Goal: Task Accomplishment & Management: Use online tool/utility

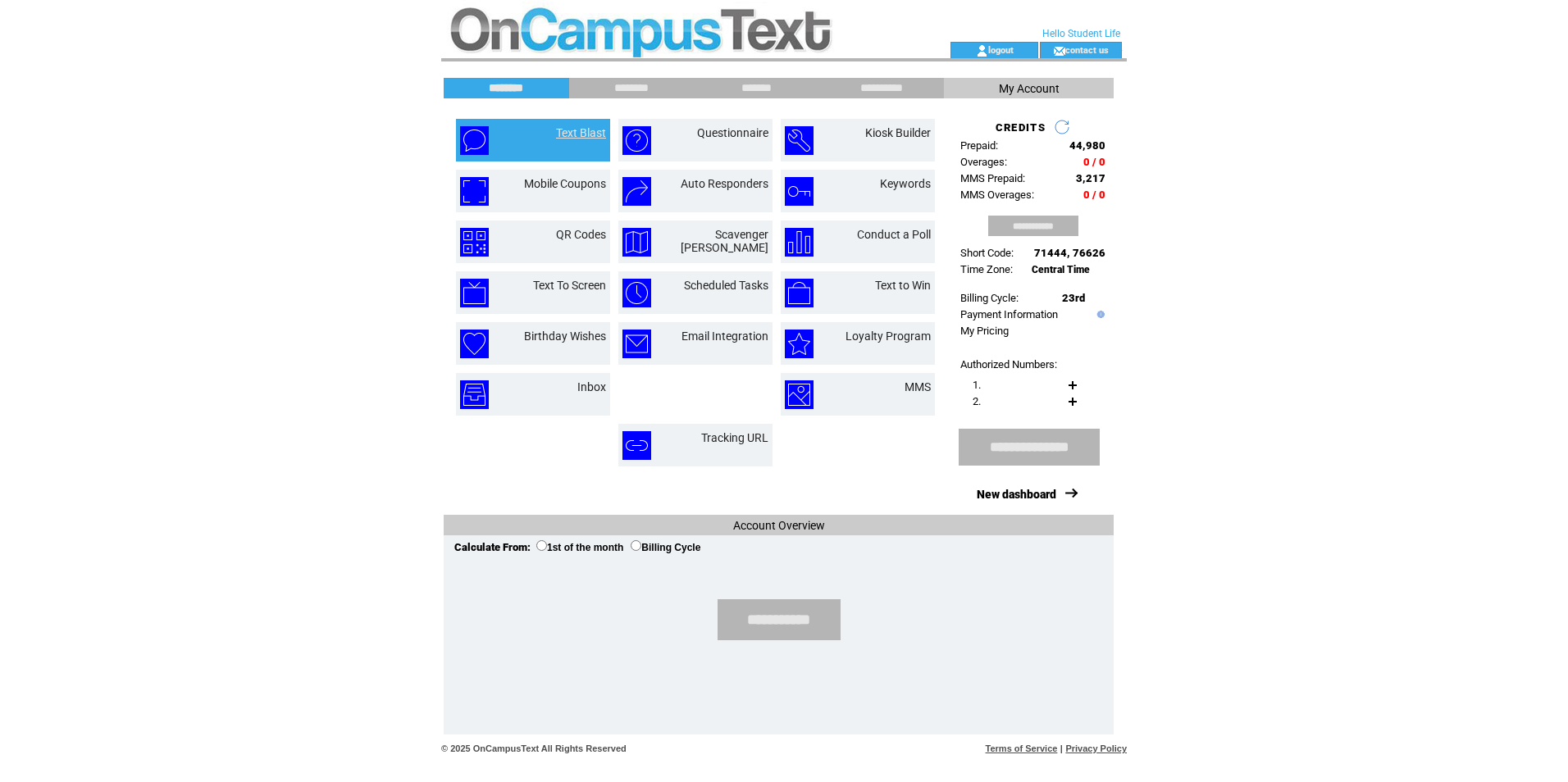
click at [589, 129] on link "Text Blast" at bounding box center [581, 132] width 50 height 13
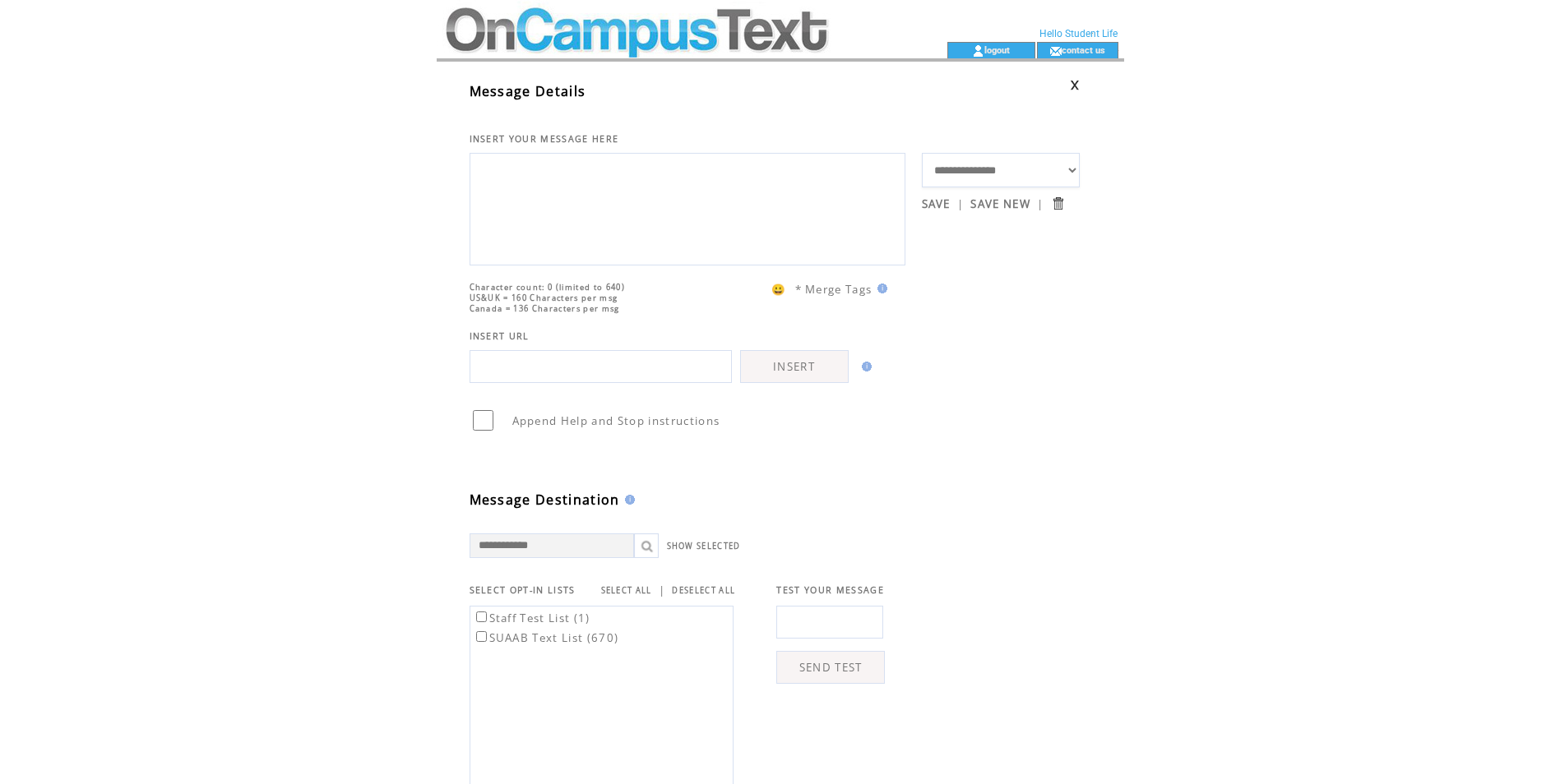
click at [498, 35] on td at bounding box center [663, 21] width 452 height 42
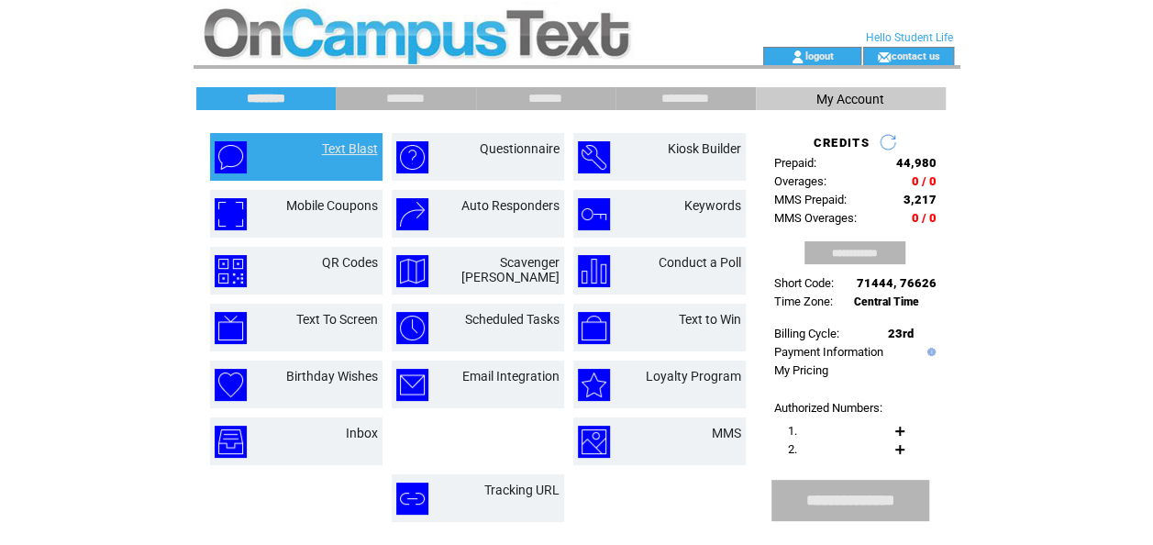
click at [337, 150] on link "Text Blast" at bounding box center [350, 148] width 56 height 15
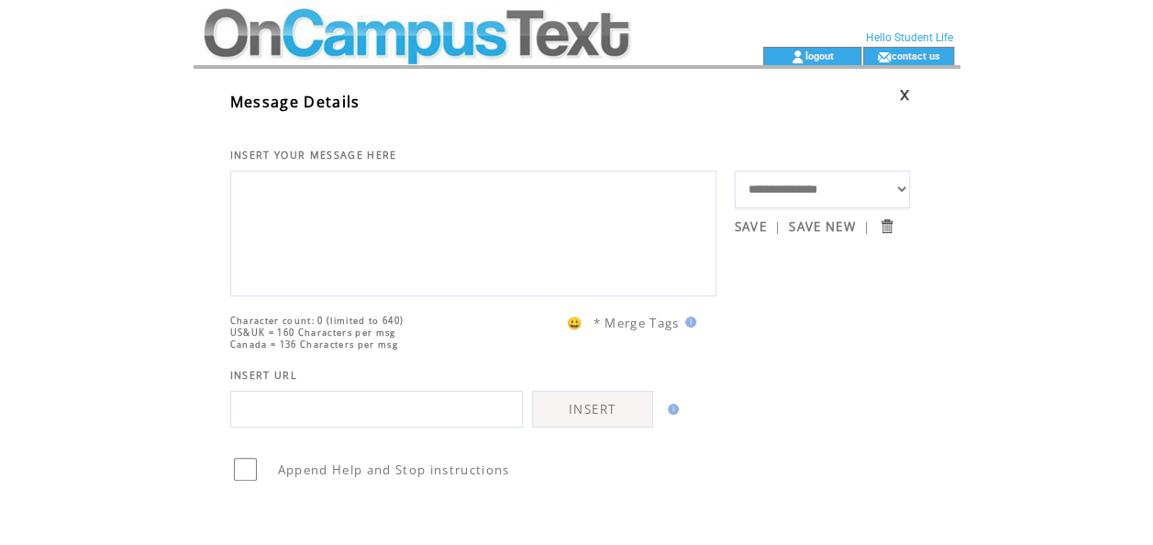
click at [306, 211] on textarea at bounding box center [473, 231] width 466 height 110
click at [238, 427] on input "text" at bounding box center [376, 409] width 293 height 37
click at [248, 427] on input "text" at bounding box center [376, 409] width 293 height 37
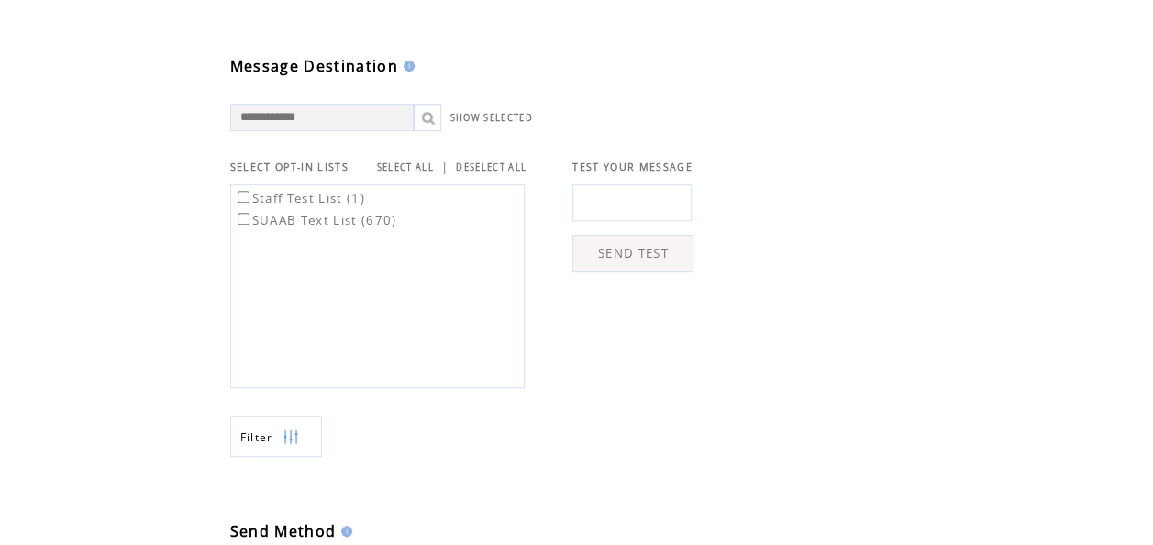
scroll to position [493, 0]
click at [243, 227] on label "SUAAB Text List (670)" at bounding box center [315, 218] width 163 height 17
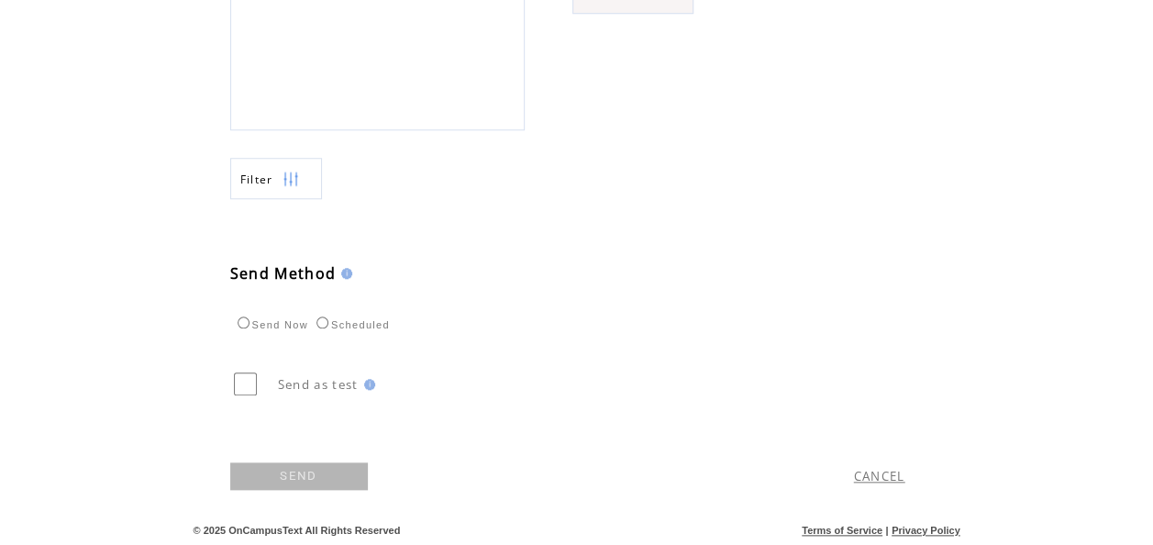
scroll to position [777, 0]
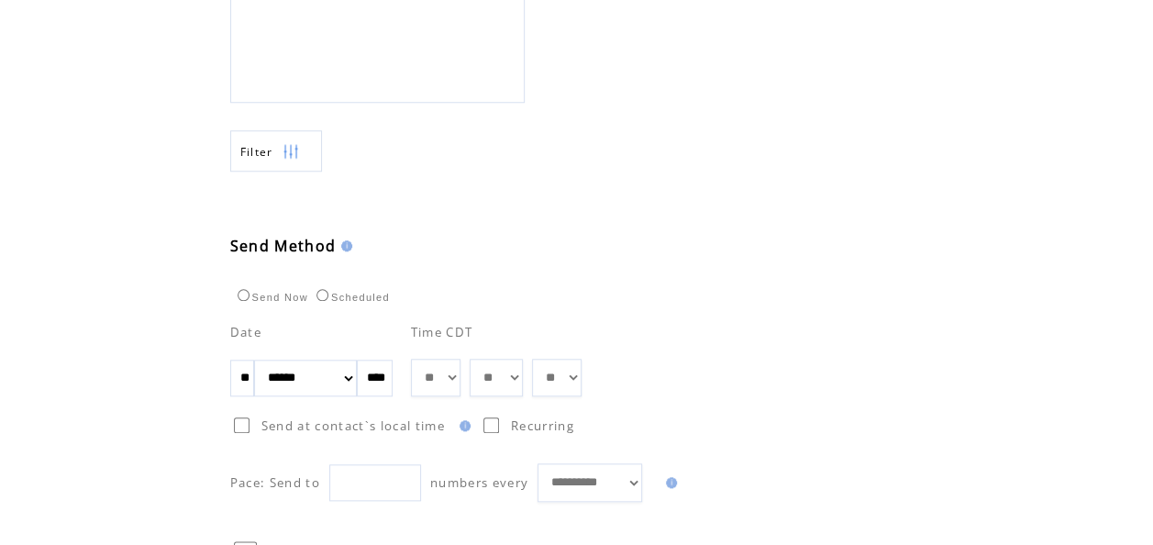
click at [254, 396] on input "**" at bounding box center [242, 378] width 24 height 37
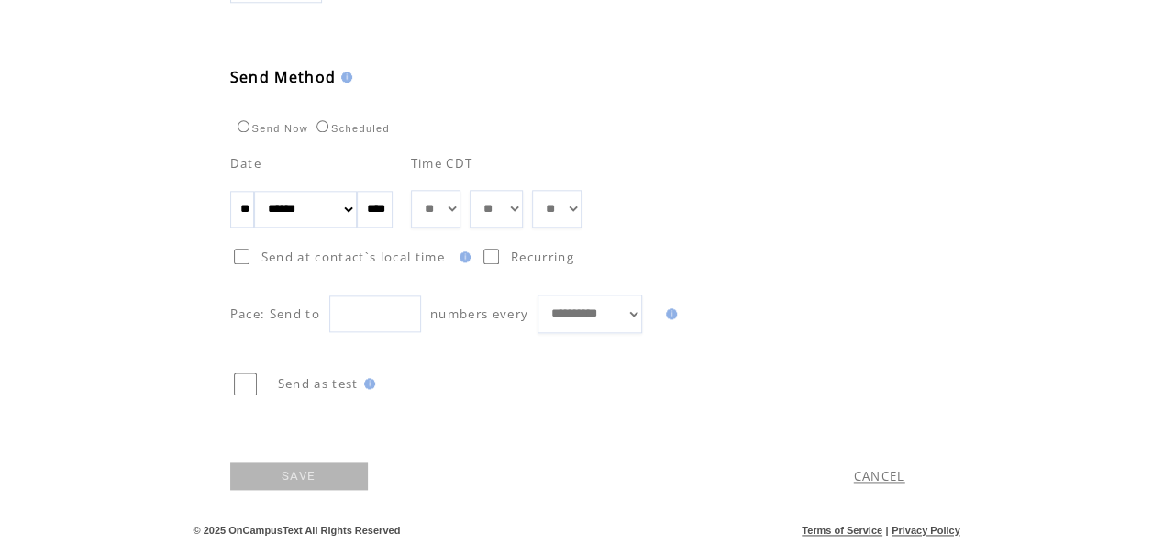
scroll to position [973, 0]
click at [460, 207] on select "** ** ** ** ** ** ** ** ** ** ** ** **" at bounding box center [436, 209] width 50 height 38
click at [550, 110] on td "Send Now Scheduled" at bounding box center [482, 112] width 504 height 50
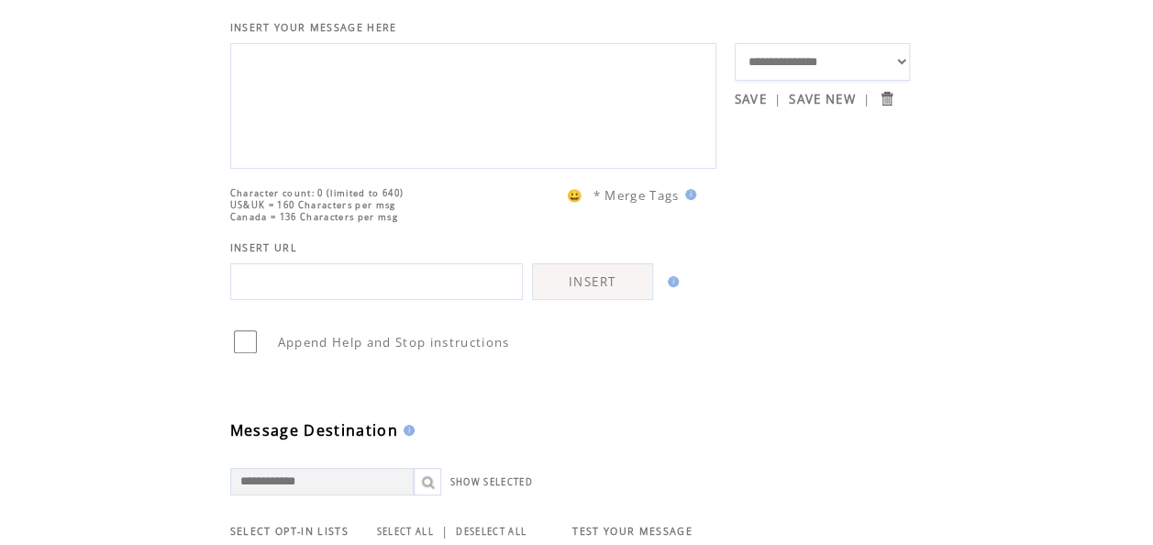
scroll to position [0, 0]
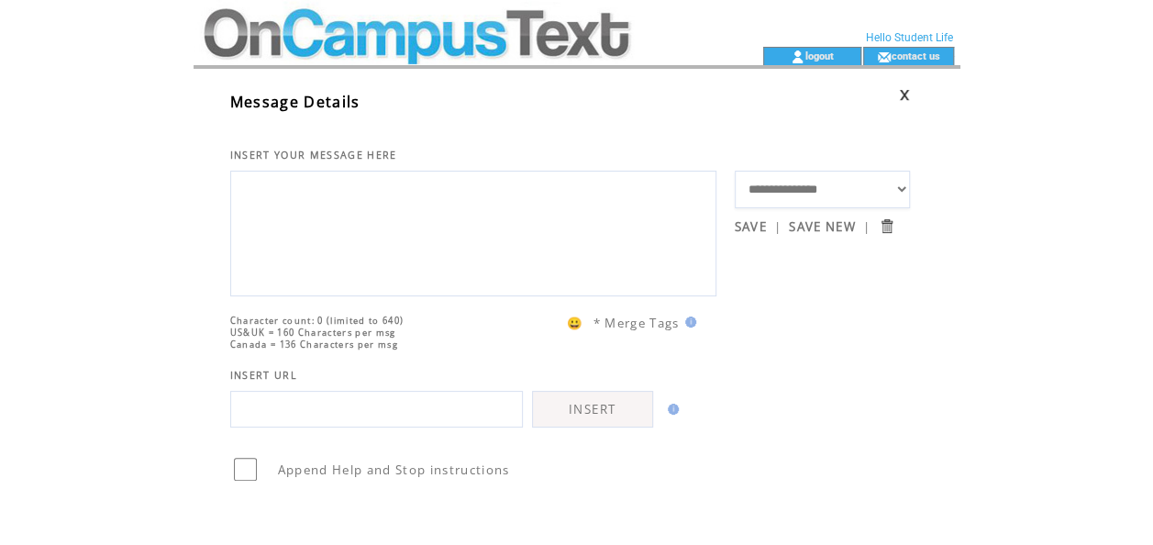
click at [602, 104] on td "Message Details" at bounding box center [482, 95] width 504 height 34
click at [396, 238] on textarea at bounding box center [473, 231] width 466 height 110
click at [589, 154] on td "INSERT YOUR MESSAGE HERE" at bounding box center [482, 137] width 504 height 50
